Goal: Information Seeking & Learning: Learn about a topic

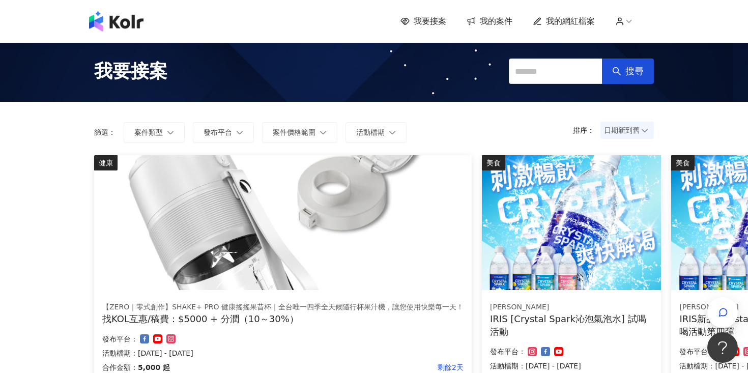
click at [574, 22] on span "我的網紅檔案" at bounding box center [570, 21] width 49 height 11
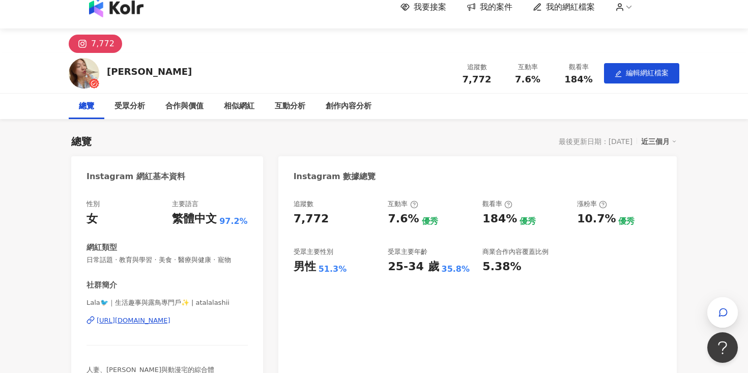
scroll to position [16, 0]
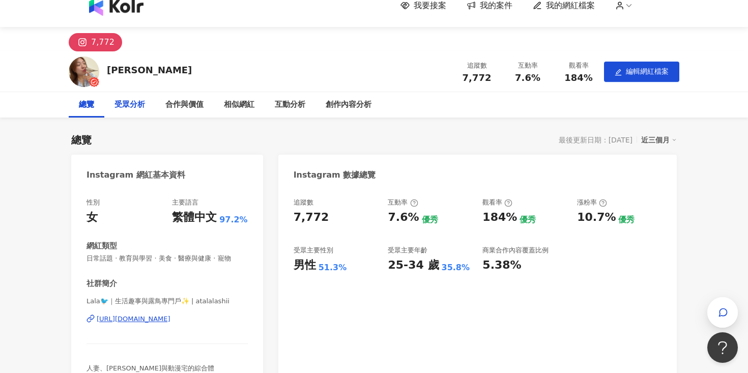
click at [141, 105] on div "受眾分析" at bounding box center [129, 105] width 31 height 12
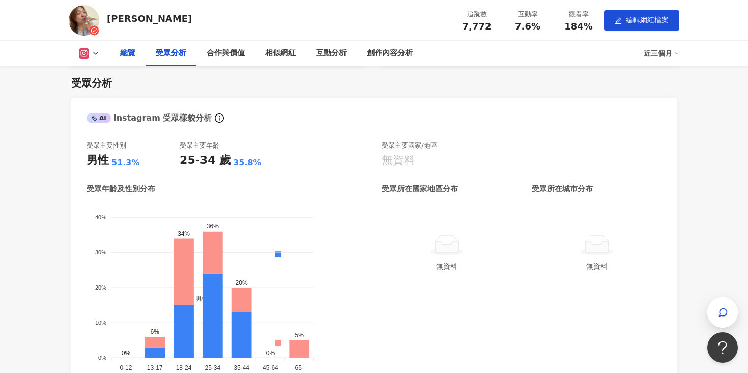
click at [128, 54] on div "總覽" at bounding box center [127, 53] width 15 height 12
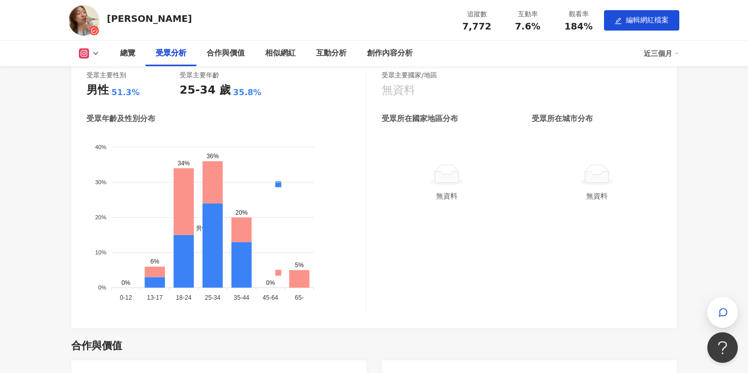
scroll to position [748, 0]
click at [351, 237] on div "男性 女性" at bounding box center [278, 232] width 170 height 179
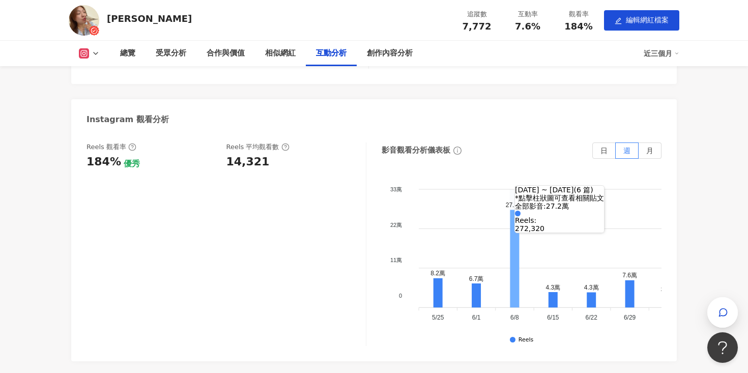
scroll to position [1929, 0]
click at [516, 266] on icon at bounding box center [514, 258] width 9 height 98
